Goal: Transaction & Acquisition: Purchase product/service

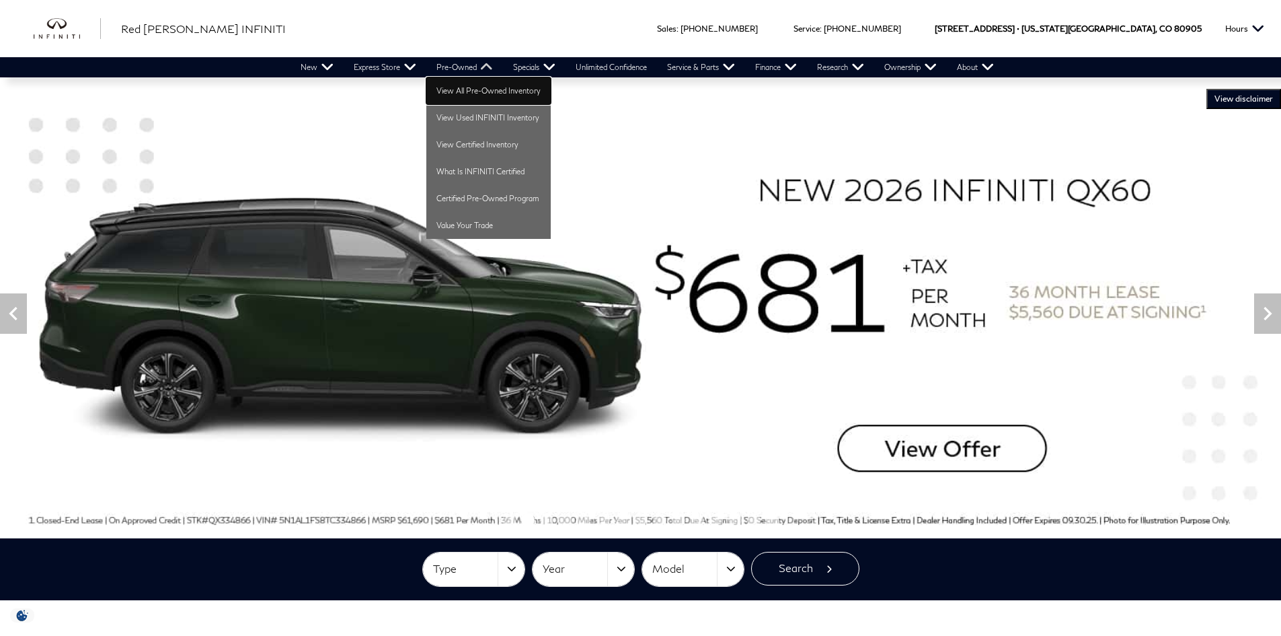
click at [453, 91] on link "View All Pre-Owned Inventory" at bounding box center [488, 90] width 124 height 27
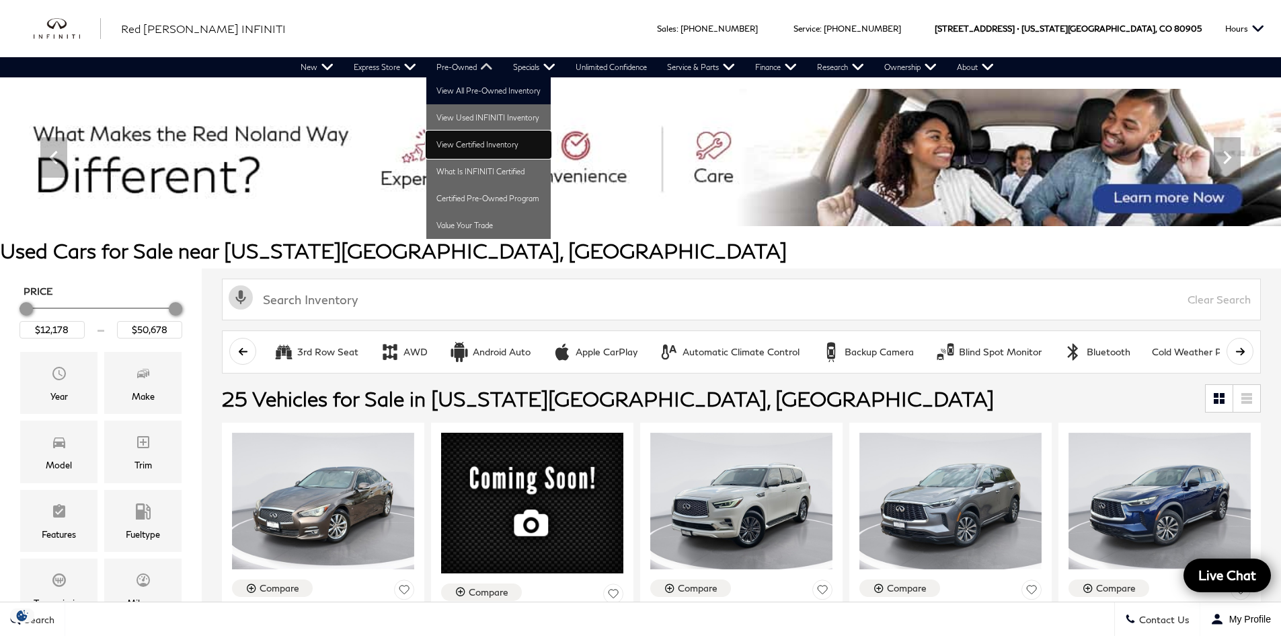
click at [447, 142] on link "View Certified Inventory" at bounding box center [488, 144] width 124 height 27
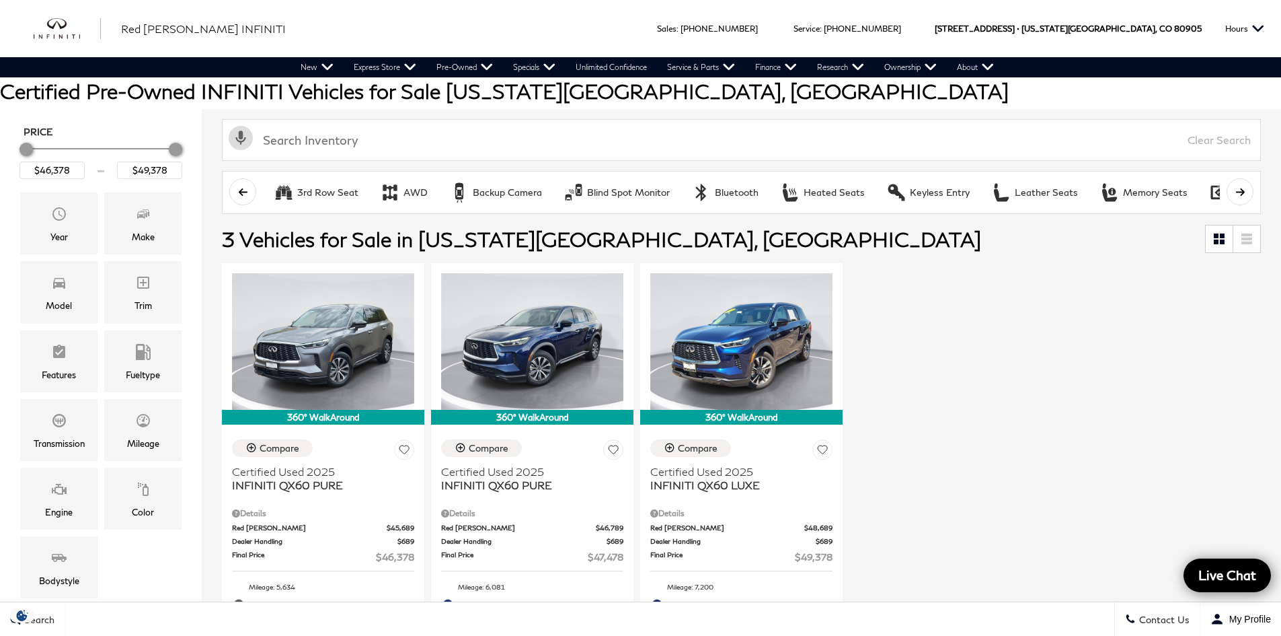
scroll to position [135, 0]
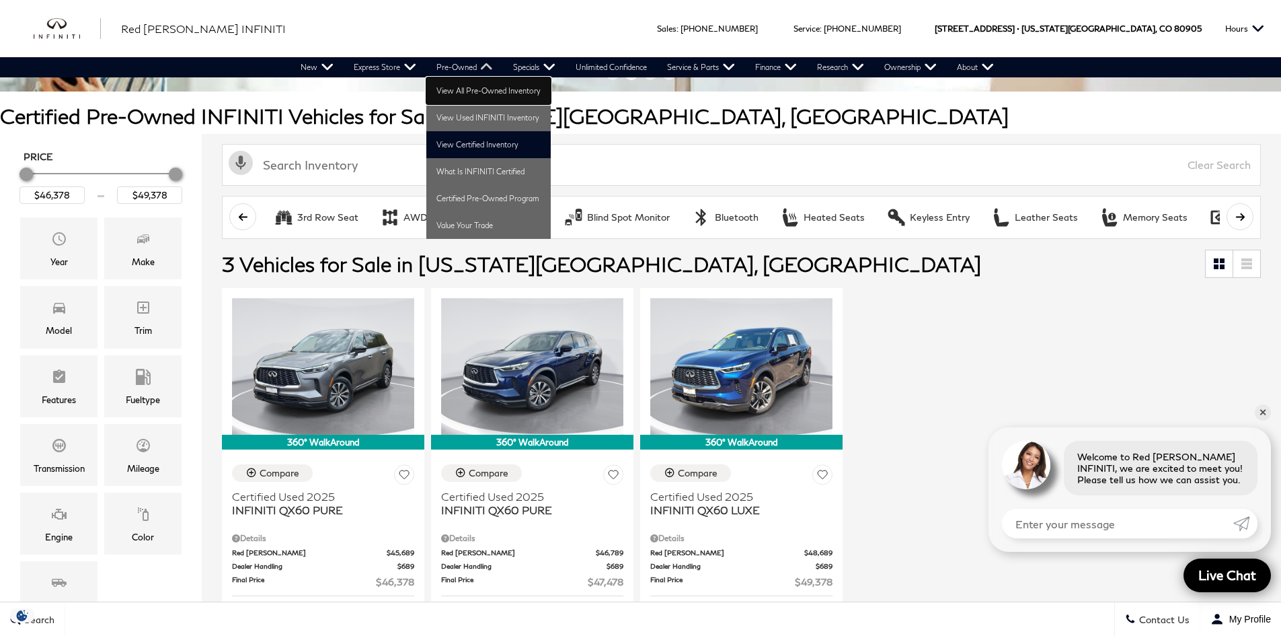
click at [453, 90] on link "View All Pre-Owned Inventory" at bounding box center [488, 90] width 124 height 27
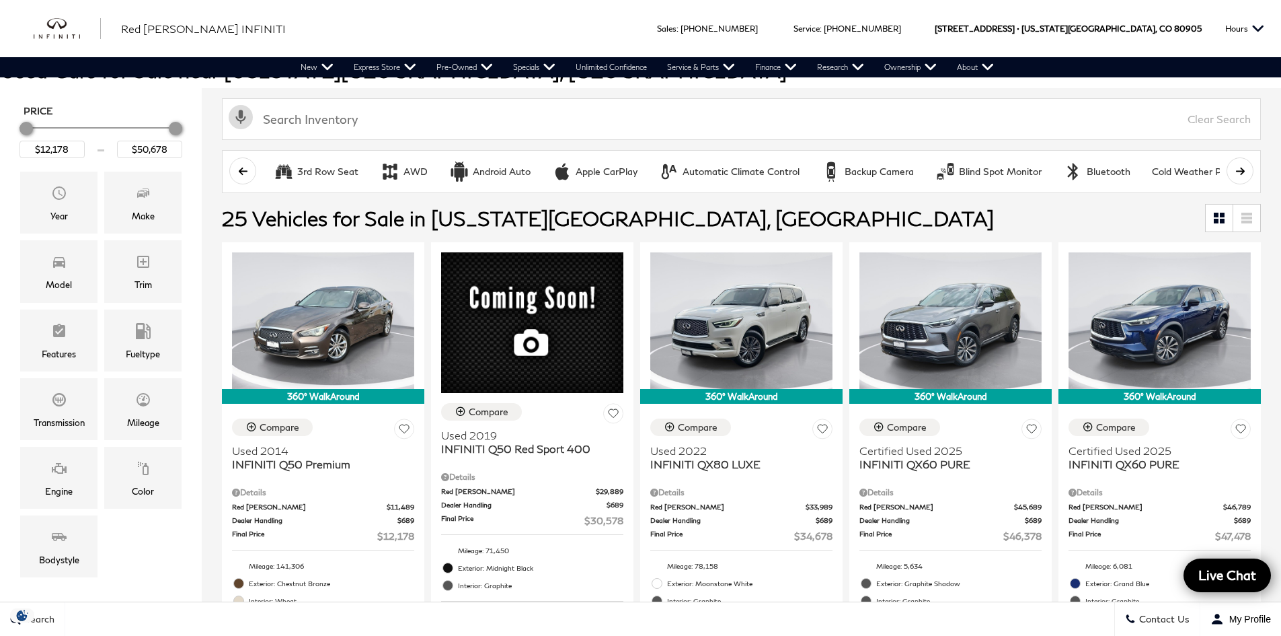
scroll to position [202, 0]
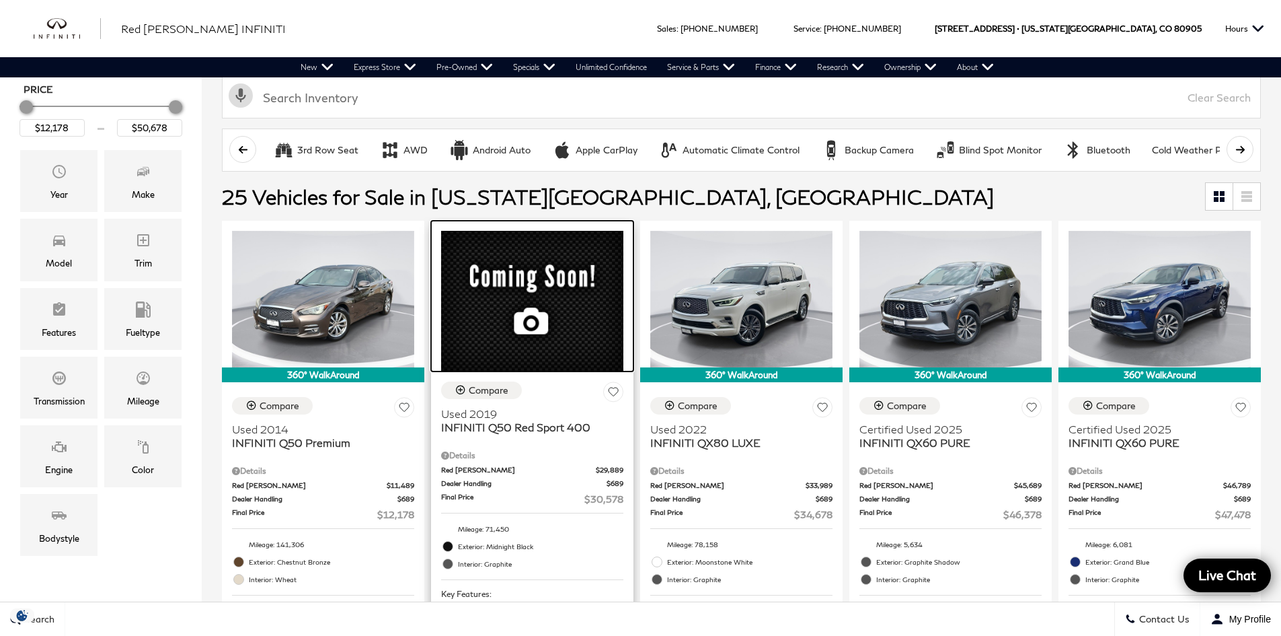
click at [503, 285] on div at bounding box center [532, 296] width 202 height 151
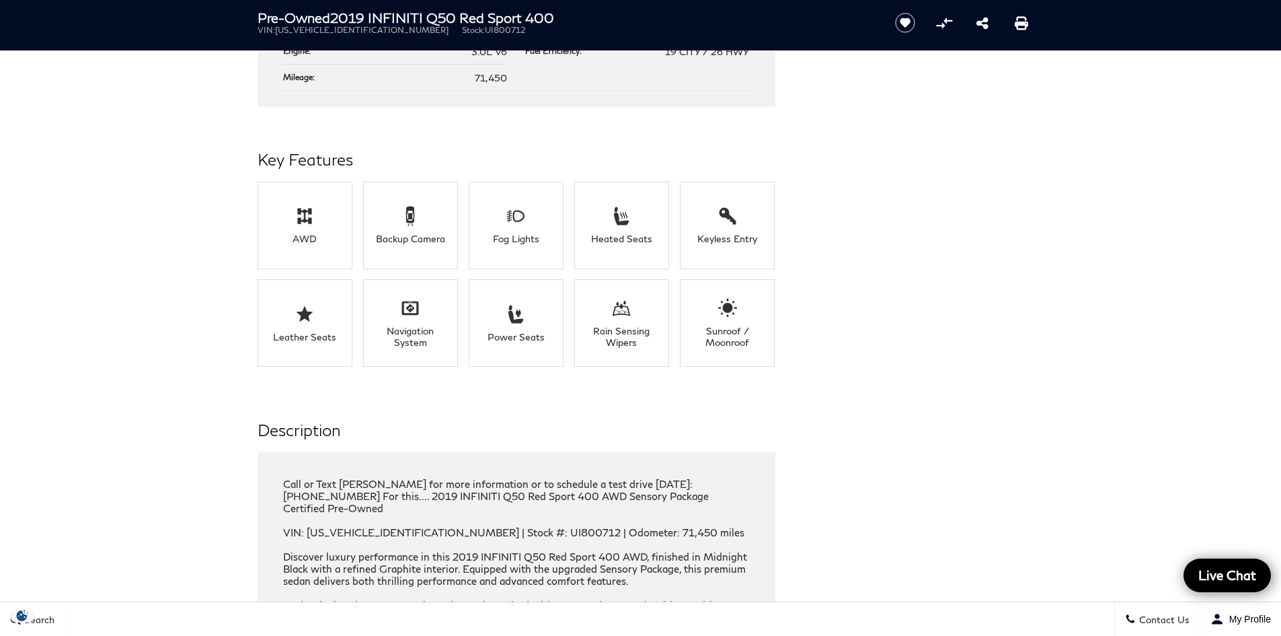
scroll to position [1412, 0]
